Goal: Task Accomplishment & Management: Use online tool/utility

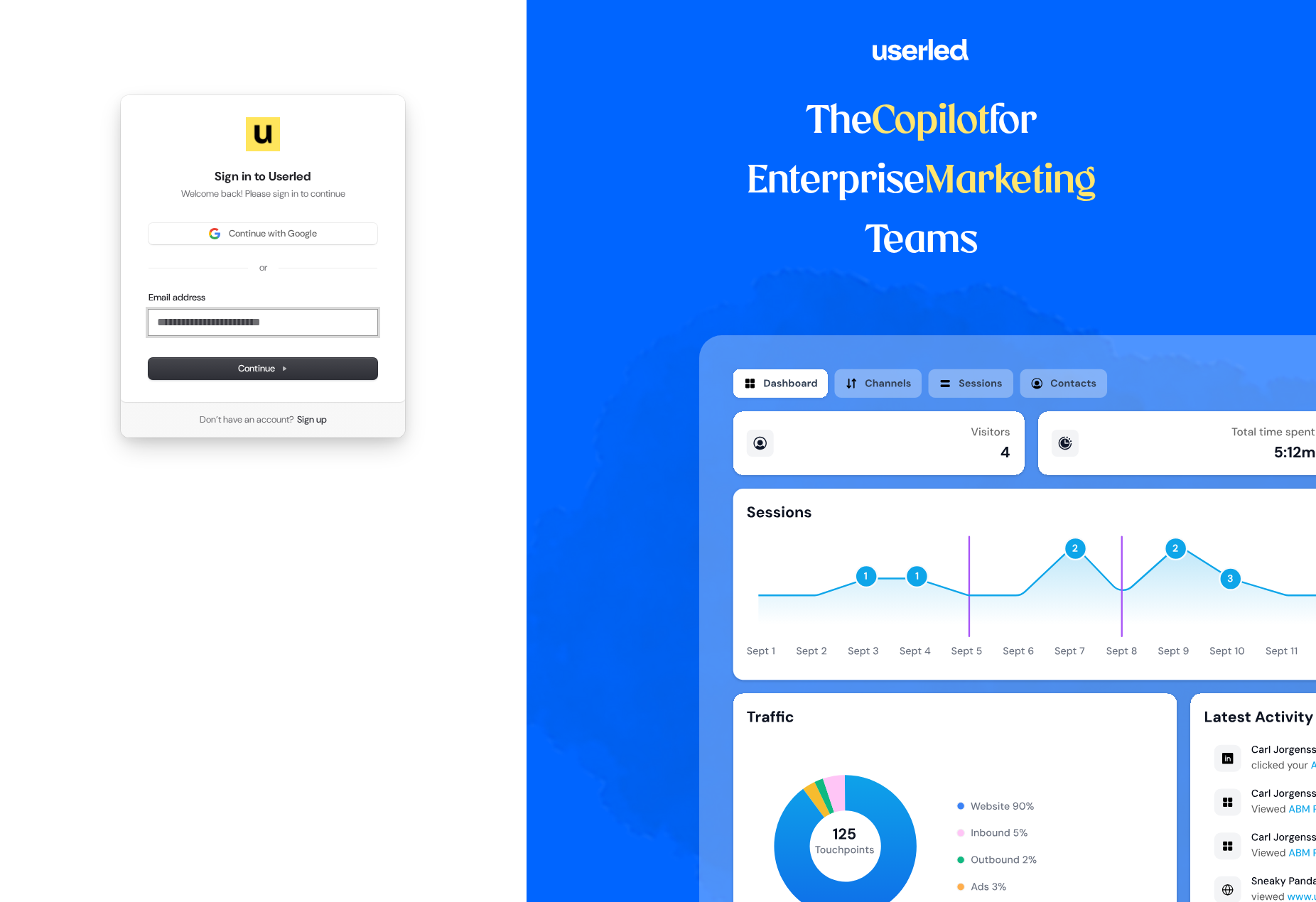
click at [240, 318] on input "Email address" at bounding box center [263, 322] width 229 height 26
click at [244, 372] on span "Continue" at bounding box center [263, 369] width 50 height 12
type input "**********"
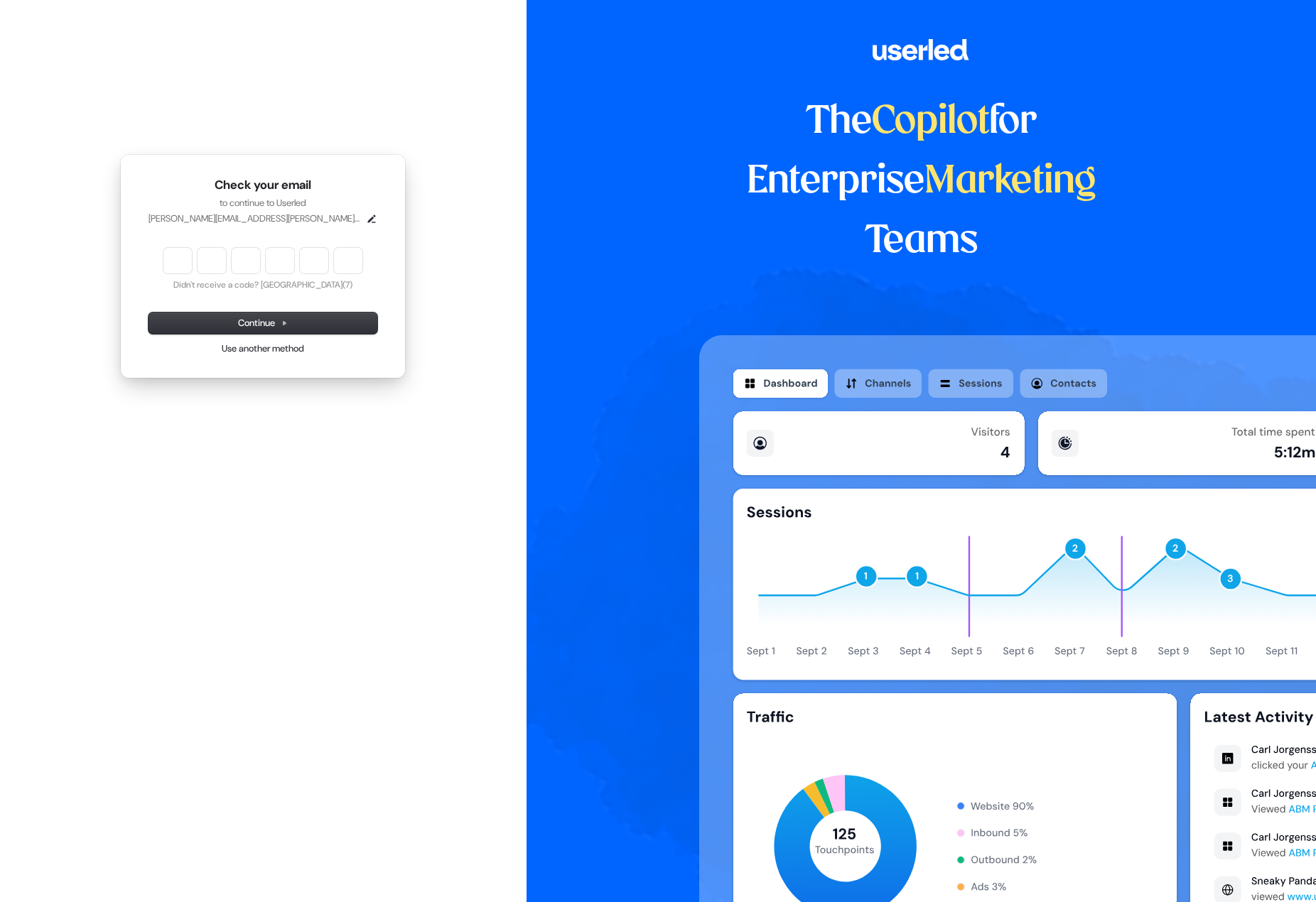
click at [175, 265] on input "Enter verification code" at bounding box center [263, 261] width 199 height 26
paste input "******"
type input "******"
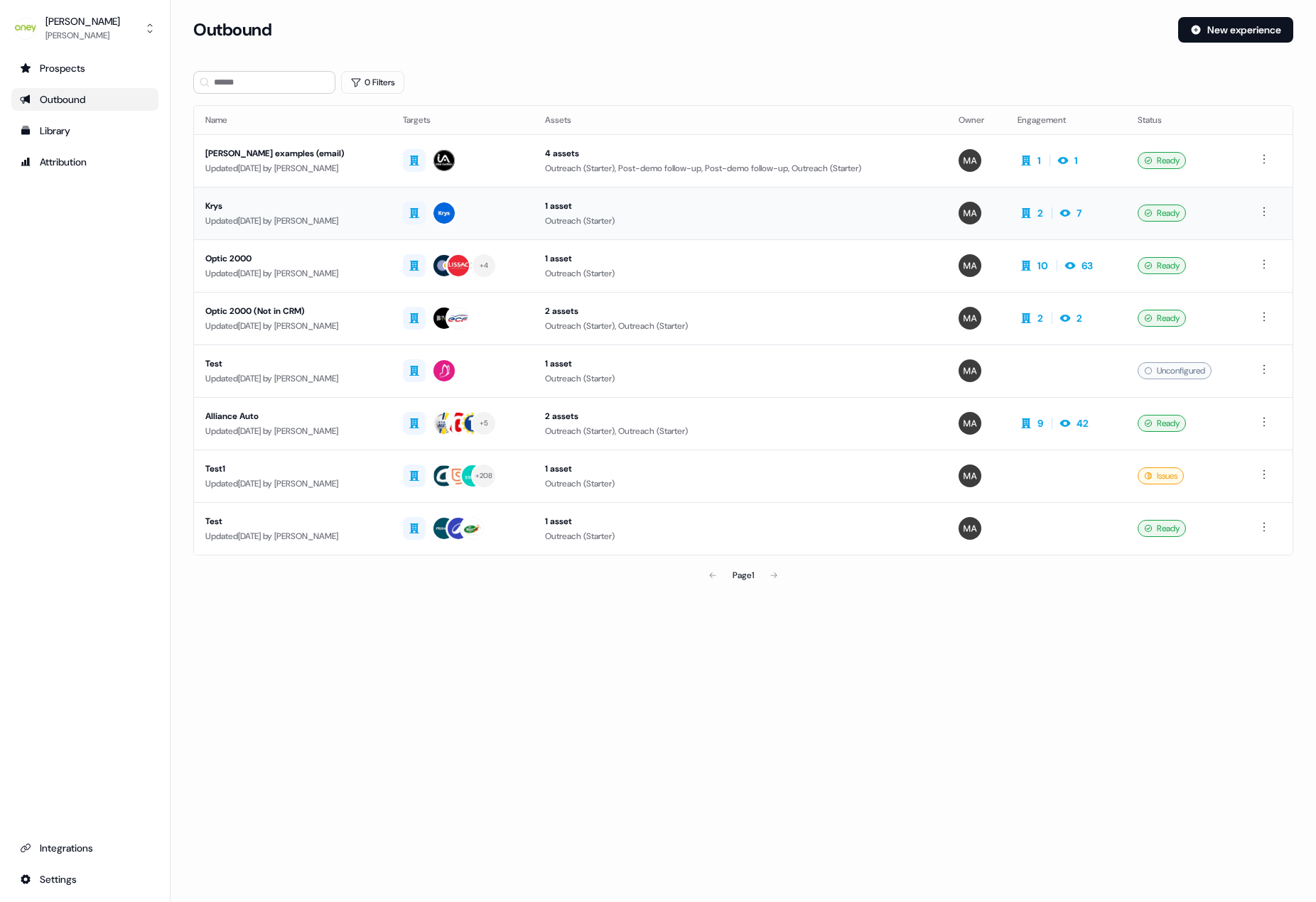
click at [216, 206] on div "Krys" at bounding box center [293, 206] width 175 height 14
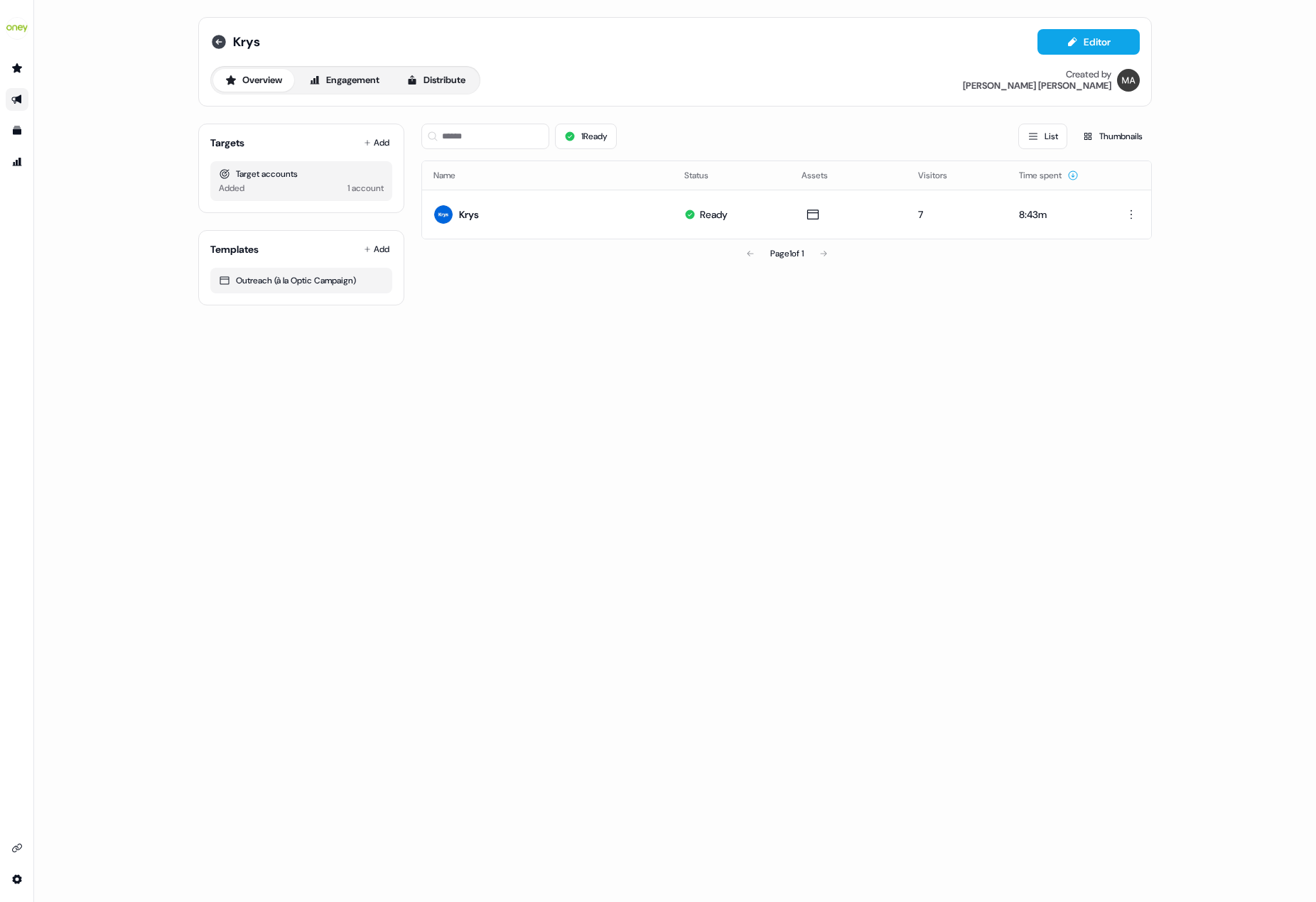
click at [219, 42] on icon at bounding box center [219, 42] width 17 height 17
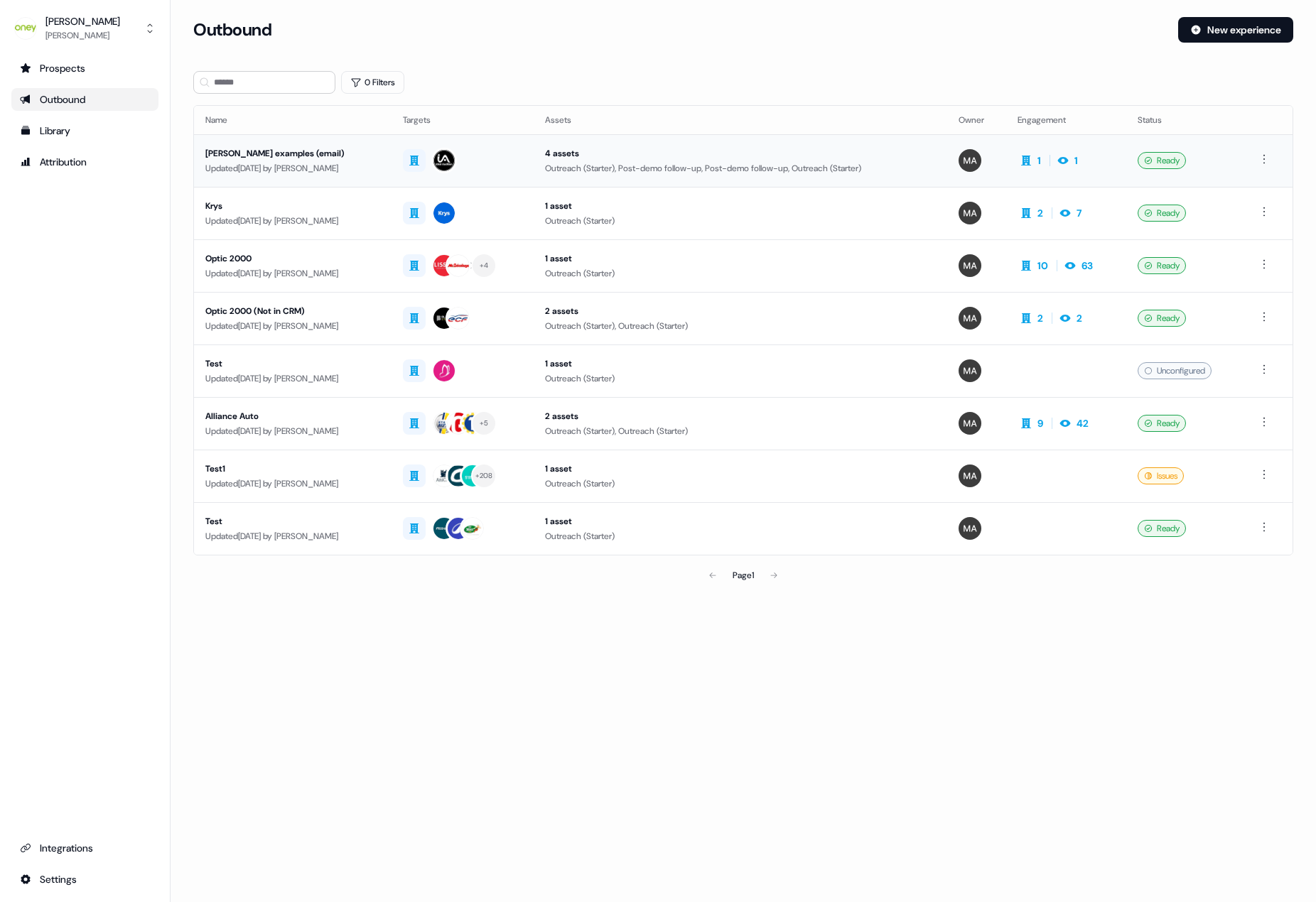
click at [253, 155] on div "Thomas examples (email)" at bounding box center [293, 153] width 175 height 14
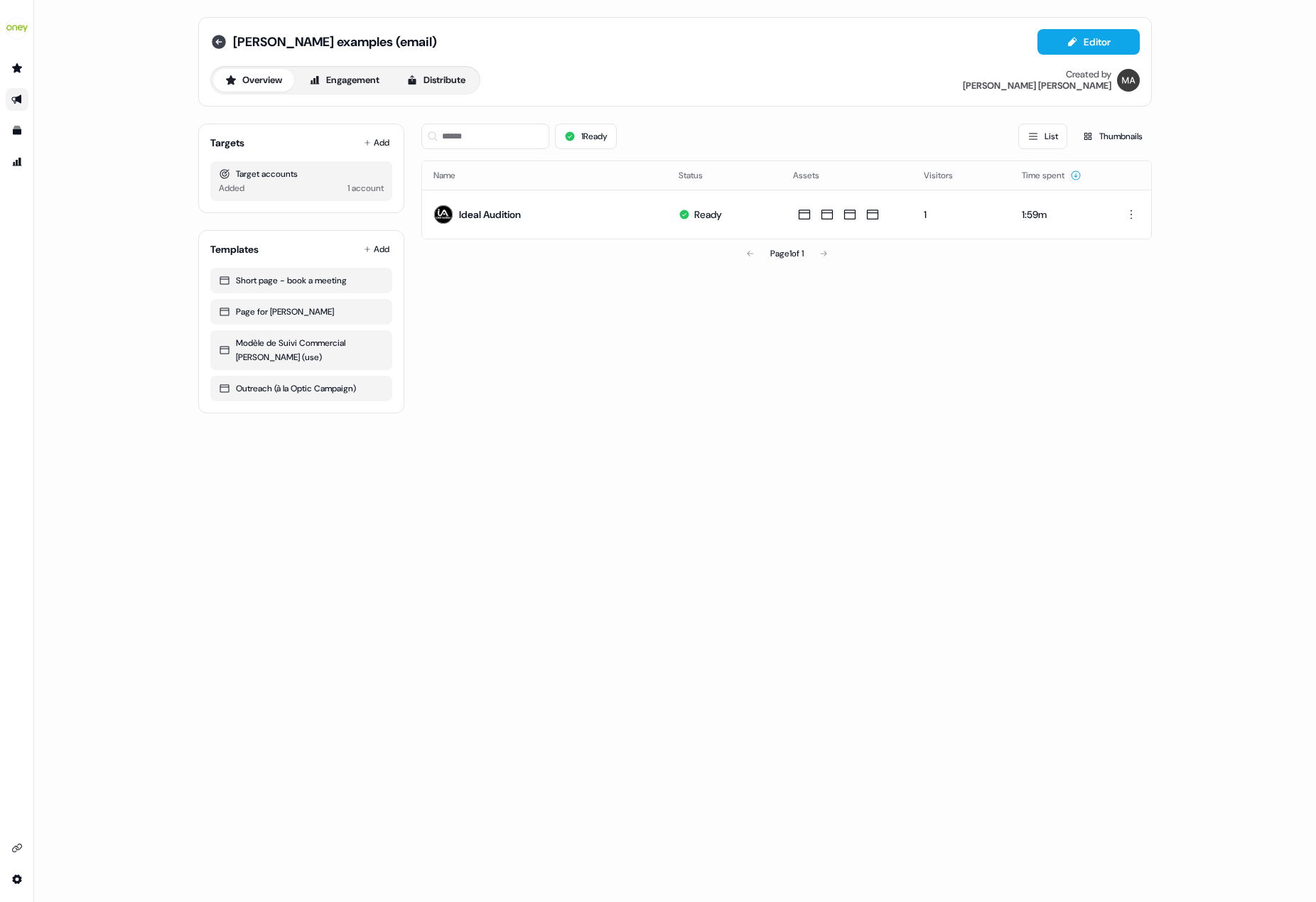
click at [212, 39] on icon at bounding box center [219, 42] width 17 height 17
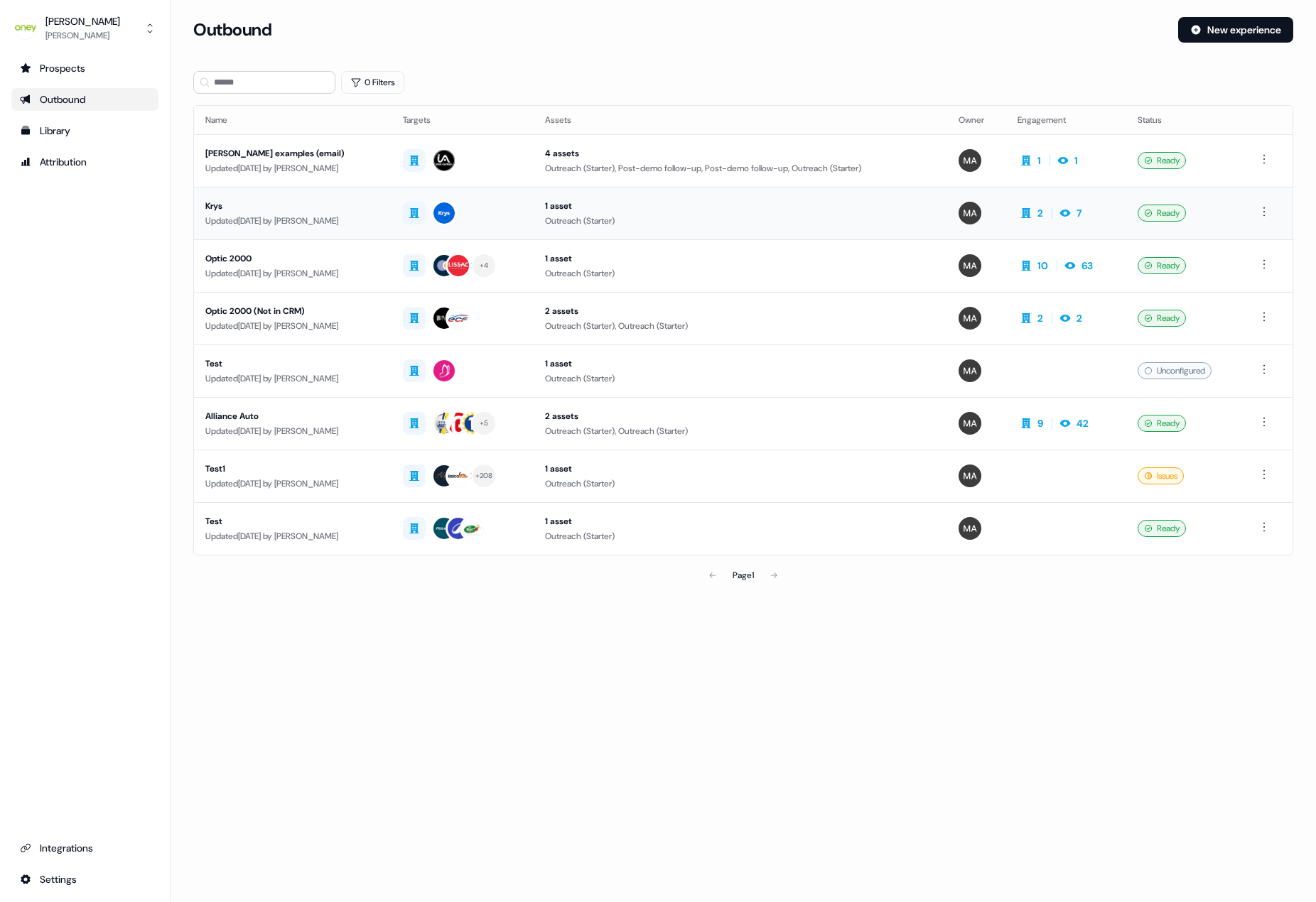
click at [306, 214] on div "Updated 2 months ago by Marie Antonescu" at bounding box center [293, 221] width 175 height 14
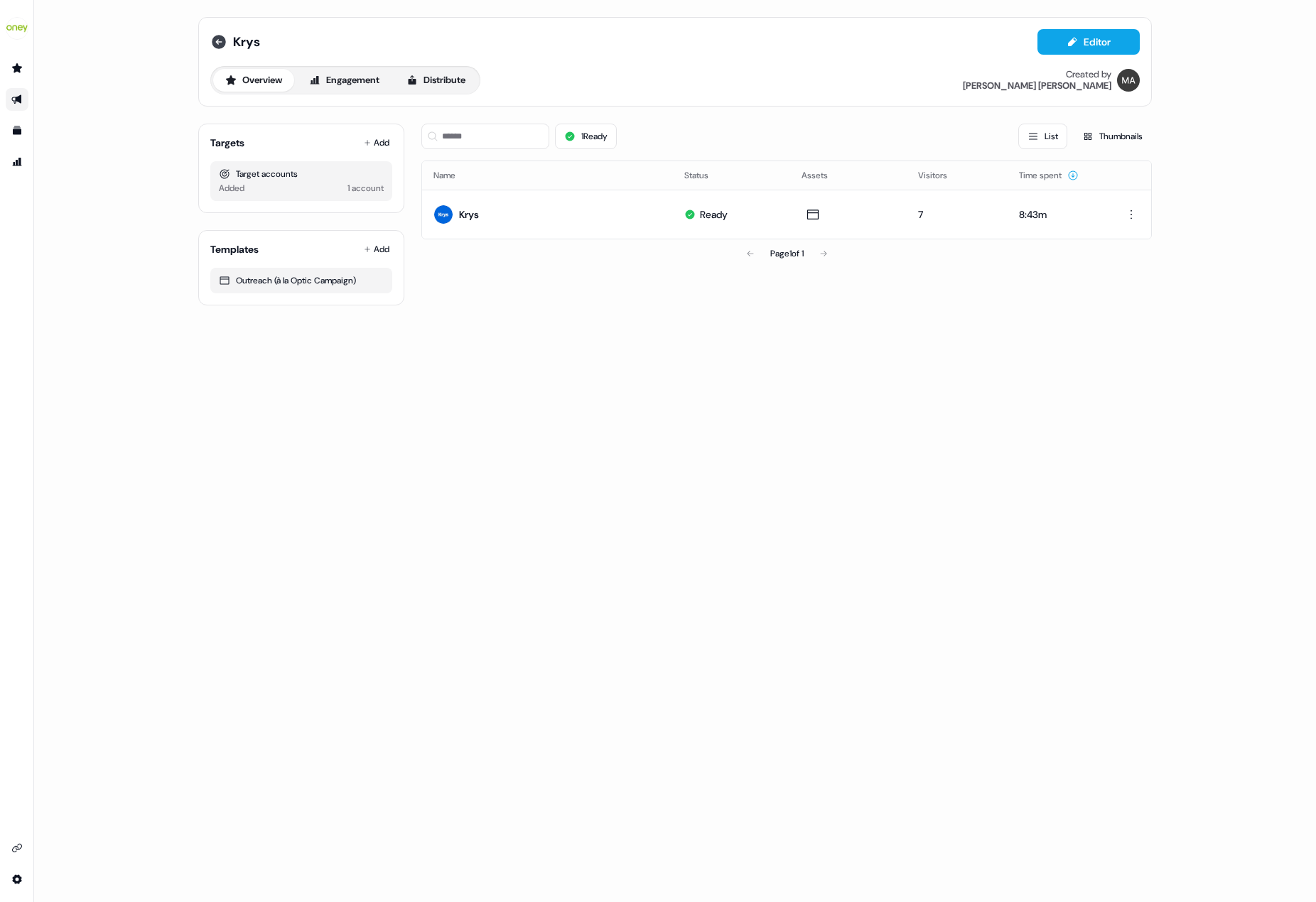
click at [220, 45] on icon at bounding box center [219, 42] width 14 height 14
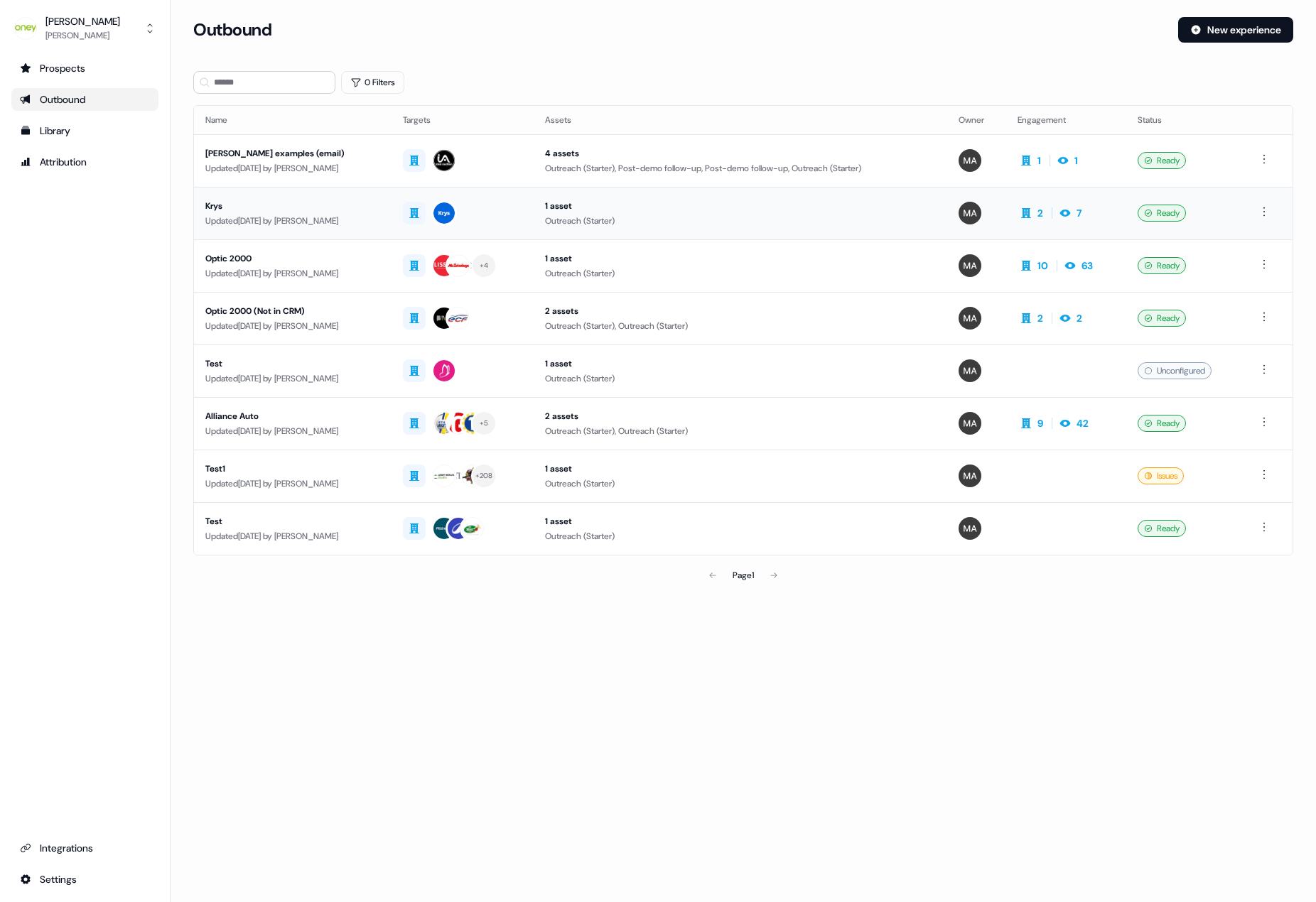
click at [214, 212] on div "Krys" at bounding box center [293, 206] width 175 height 14
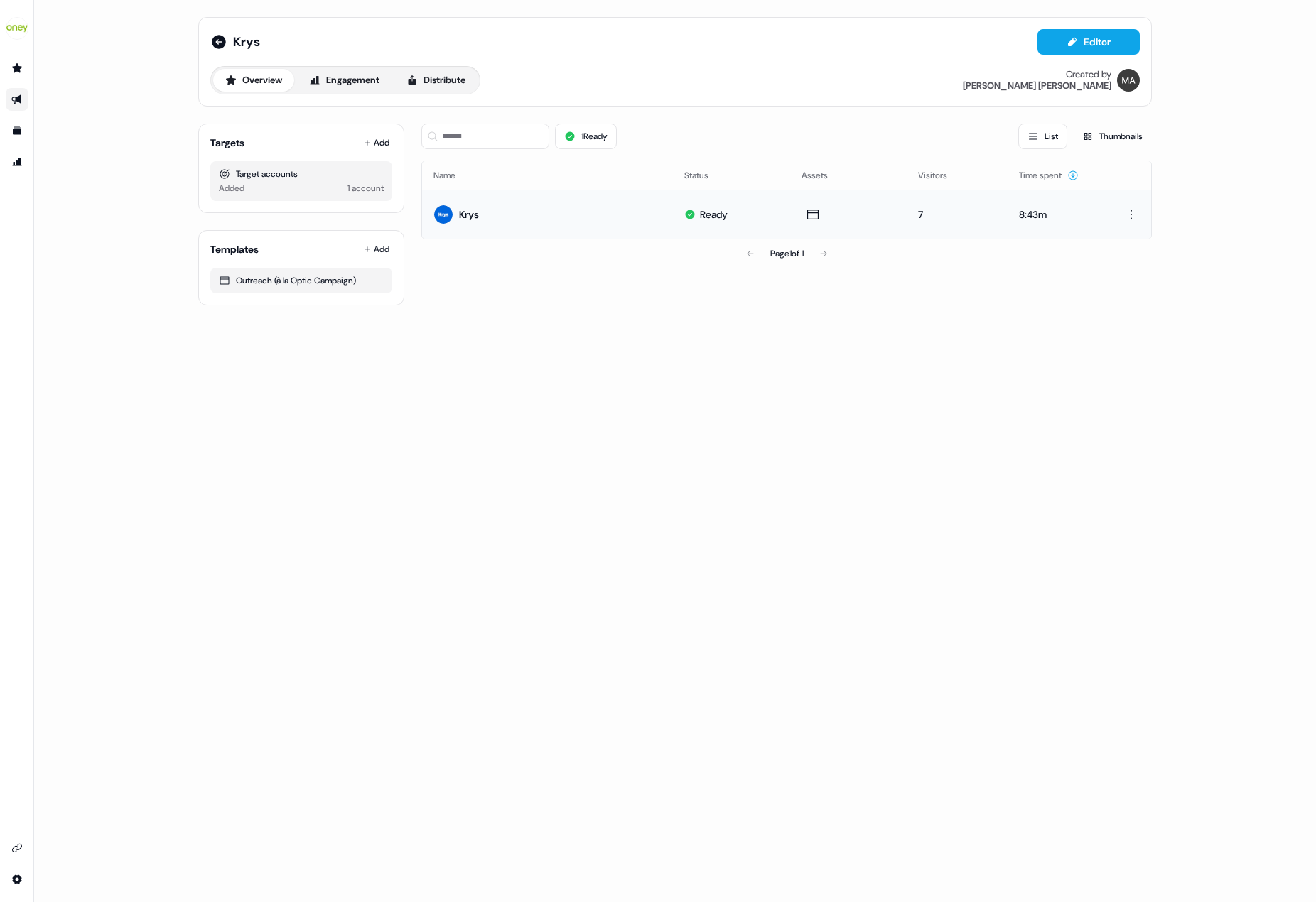
click at [468, 212] on div "Krys" at bounding box center [469, 215] width 20 height 14
click at [219, 45] on icon at bounding box center [219, 42] width 14 height 14
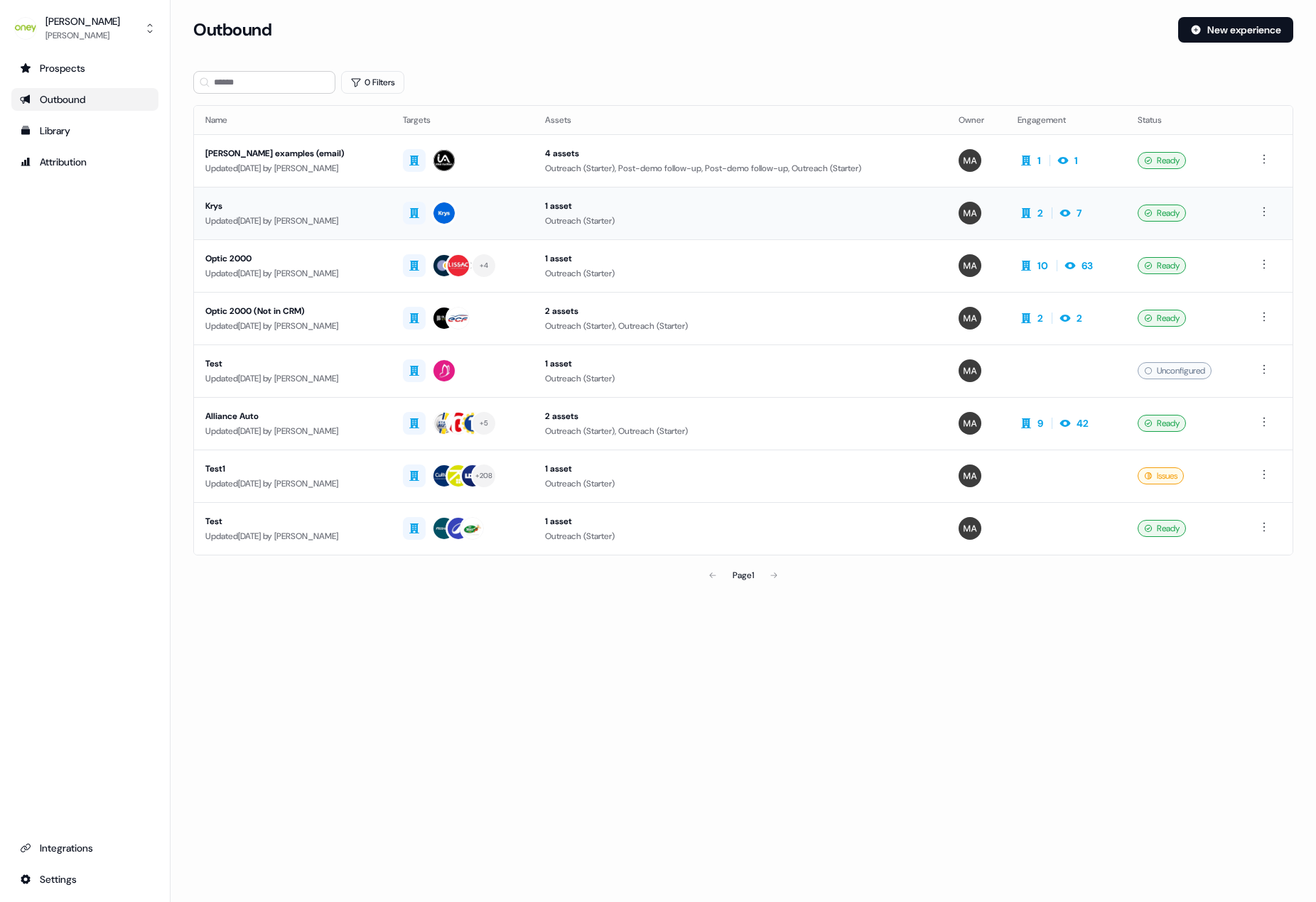
click at [286, 216] on div "Updated 2 months ago by Marie Antonescu" at bounding box center [293, 221] width 175 height 14
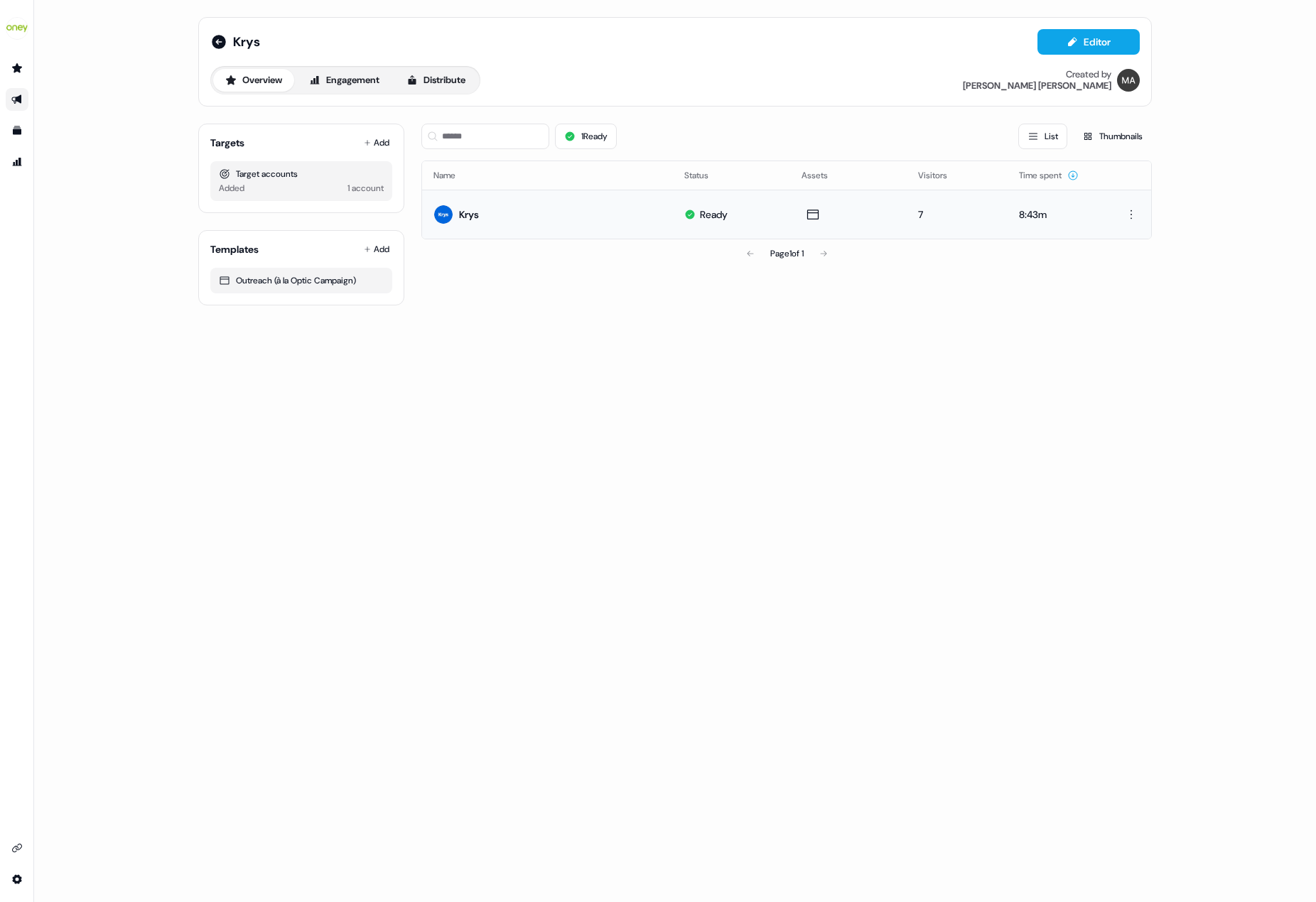
click at [444, 216] on img at bounding box center [444, 215] width 20 height 20
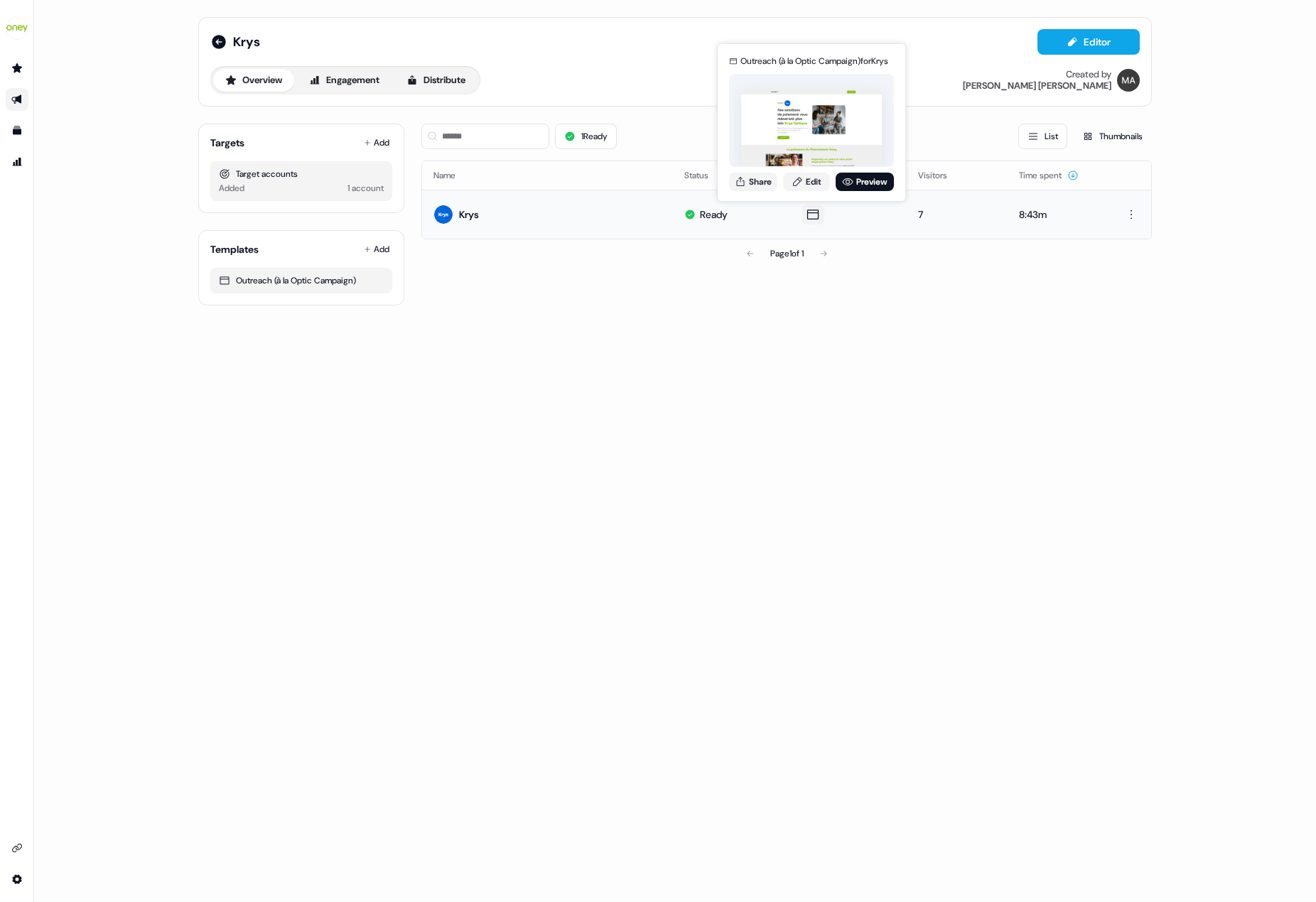
click at [817, 216] on icon at bounding box center [812, 215] width 17 height 14
click at [856, 185] on link "Preview" at bounding box center [865, 182] width 58 height 19
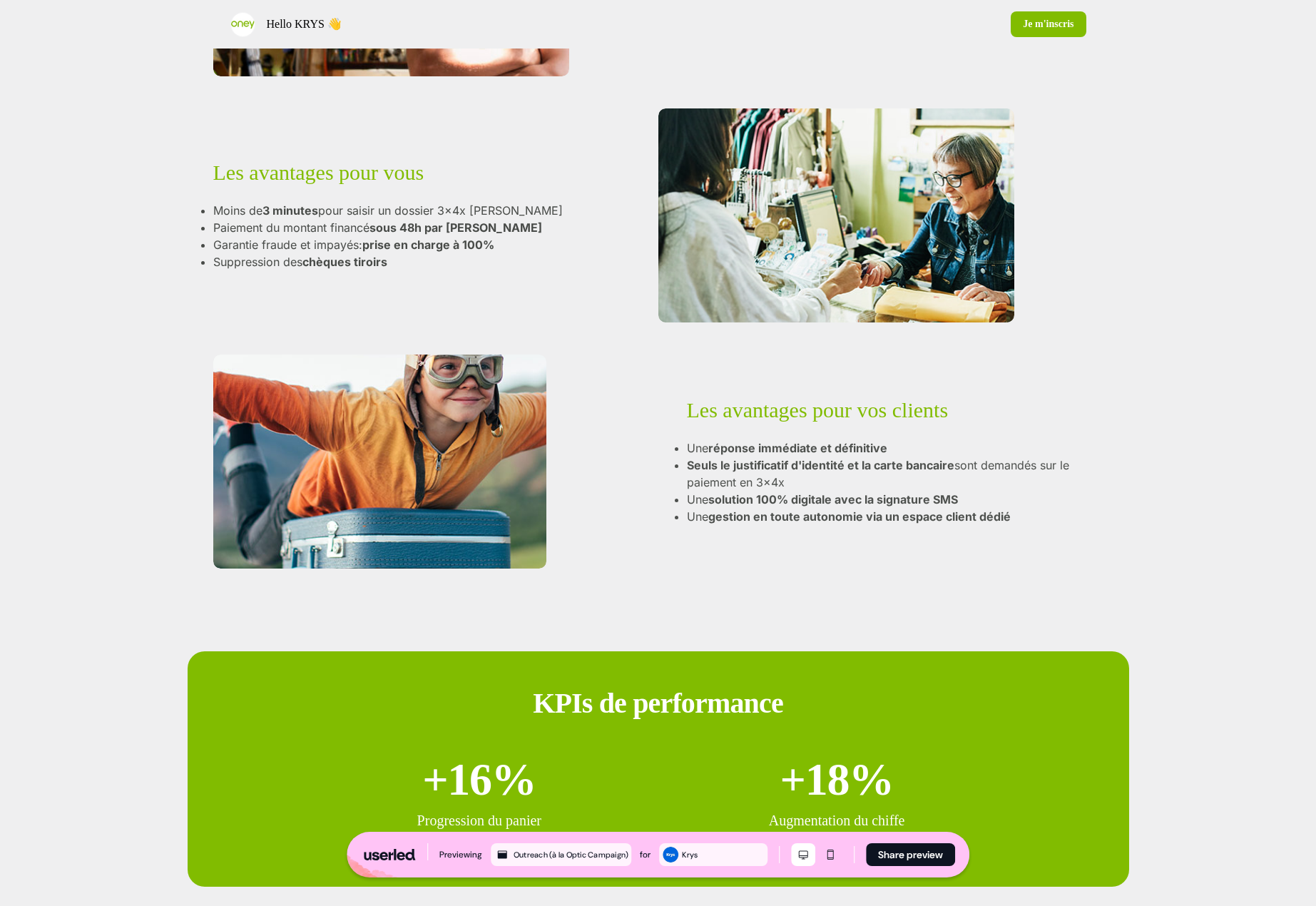
scroll to position [643, 0]
